Goal: Entertainment & Leisure: Consume media (video, audio)

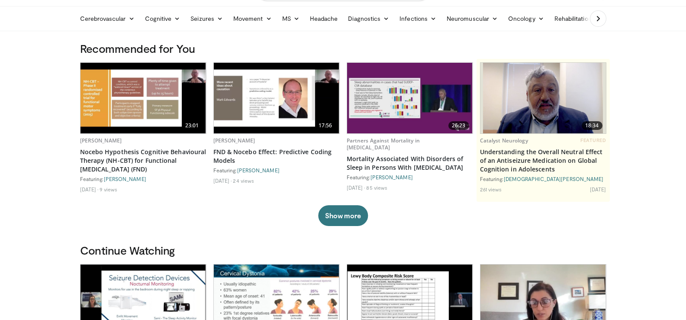
scroll to position [43, 0]
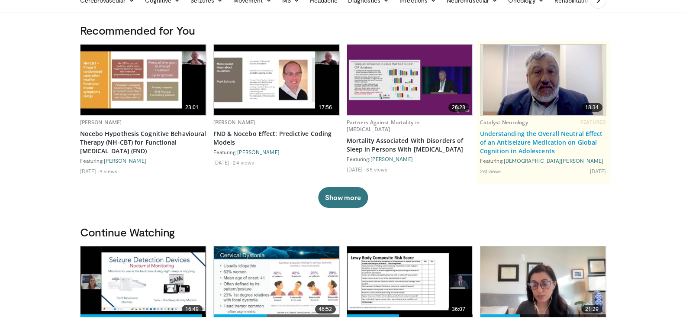
click at [537, 135] on link "Understanding the Overall Neutral Effect of an Antiseizure Medication on Global…" at bounding box center [543, 142] width 126 height 26
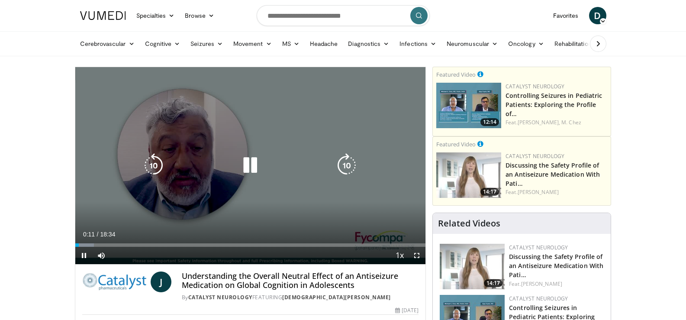
click at [244, 163] on icon "Video Player" at bounding box center [250, 165] width 24 height 24
